Goal: Task Accomplishment & Management: Manage account settings

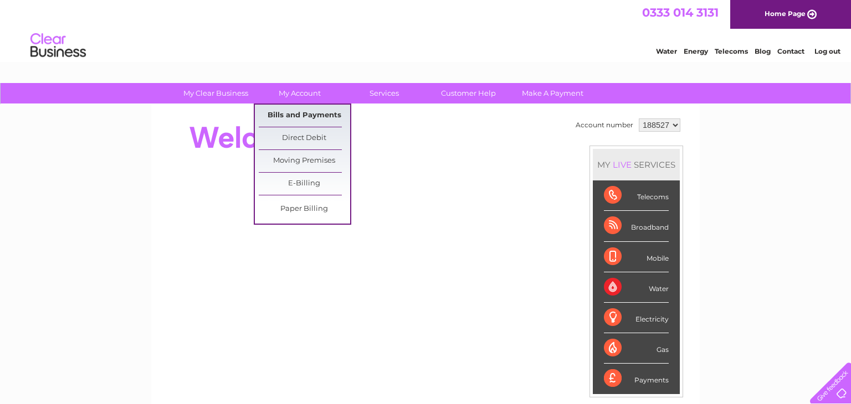
click at [316, 118] on link "Bills and Payments" at bounding box center [304, 116] width 91 height 22
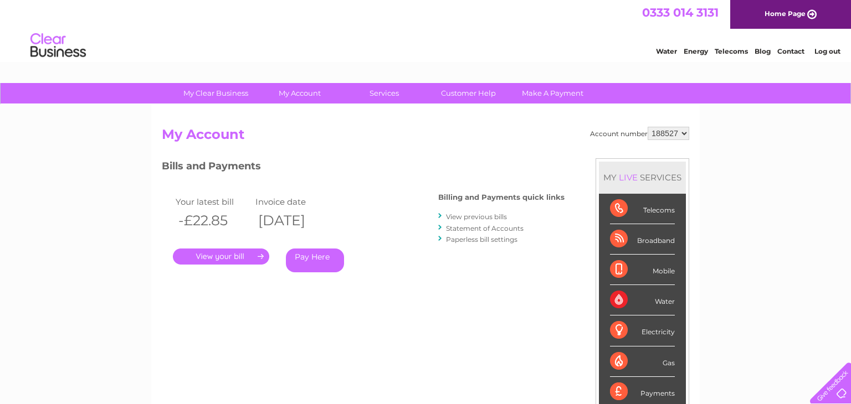
click at [321, 263] on link "Pay Here" at bounding box center [315, 261] width 58 height 24
click at [197, 255] on link "." at bounding box center [221, 257] width 96 height 16
click at [213, 260] on link "." at bounding box center [221, 257] width 96 height 16
click at [487, 216] on link "View previous bills" at bounding box center [476, 217] width 61 height 8
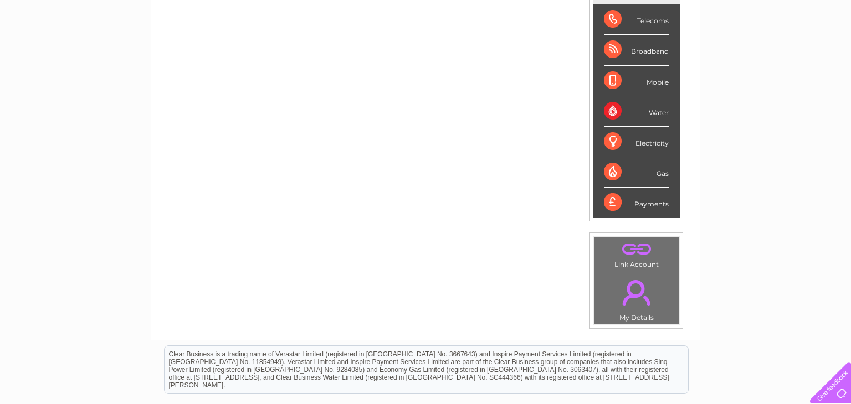
scroll to position [177, 0]
